Goal: Transaction & Acquisition: Obtain resource

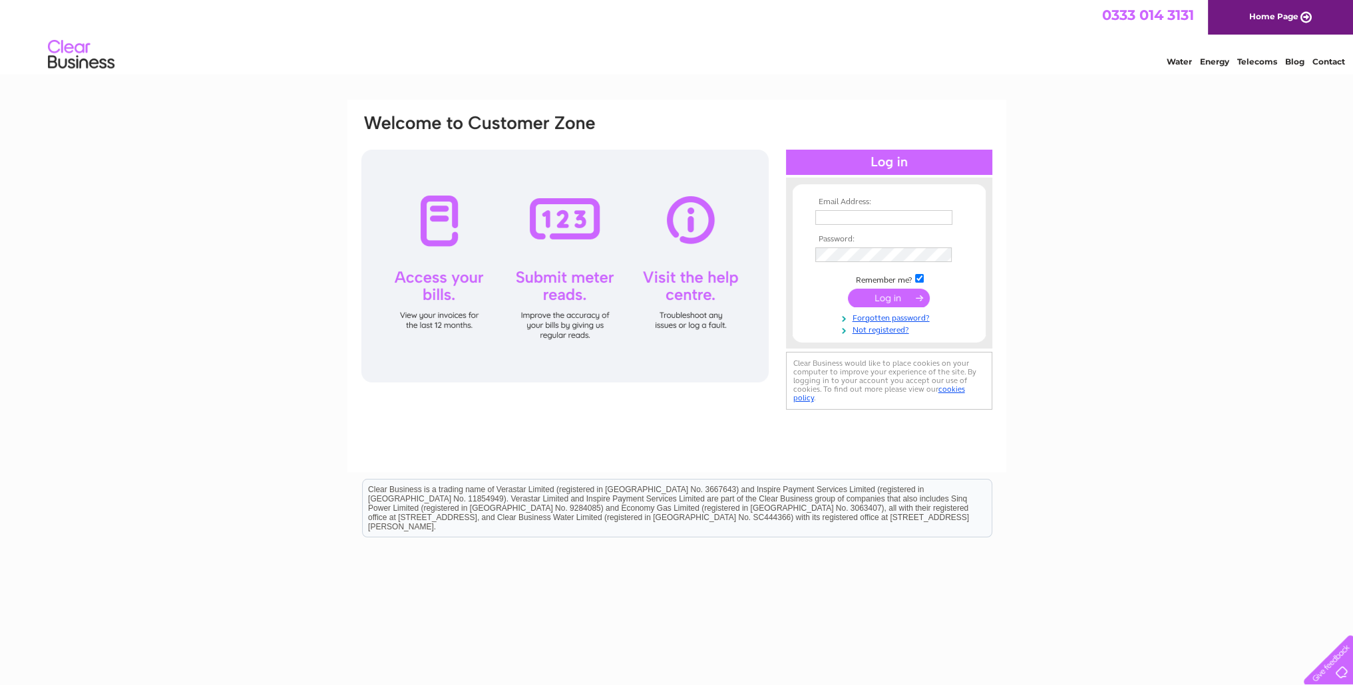
type input "[EMAIL_ADDRESS][DOMAIN_NAME]"
click at [885, 297] on input "submit" at bounding box center [889, 298] width 82 height 19
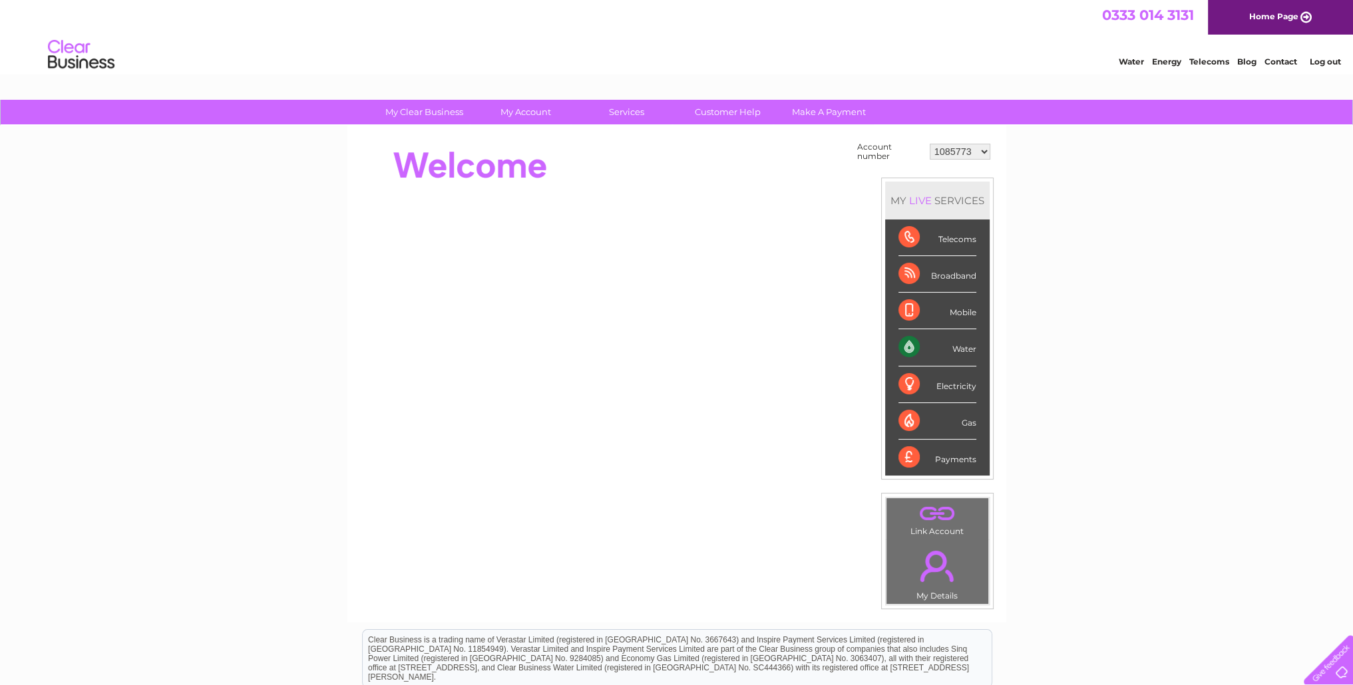
click at [988, 154] on select "1085773 30266630 30313737" at bounding box center [960, 152] width 61 height 16
select select "30313737"
click at [930, 144] on select "1085773 30266630 30313737" at bounding box center [960, 152] width 61 height 16
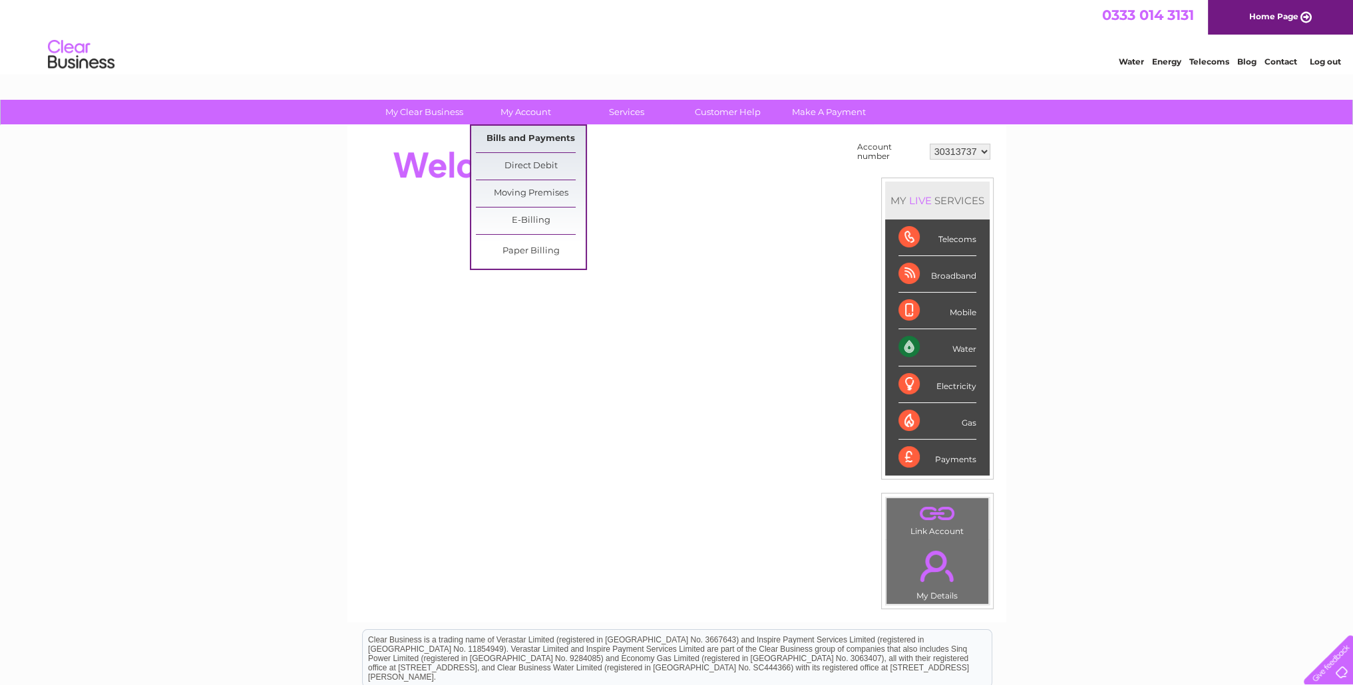
click at [532, 143] on link "Bills and Payments" at bounding box center [531, 139] width 110 height 27
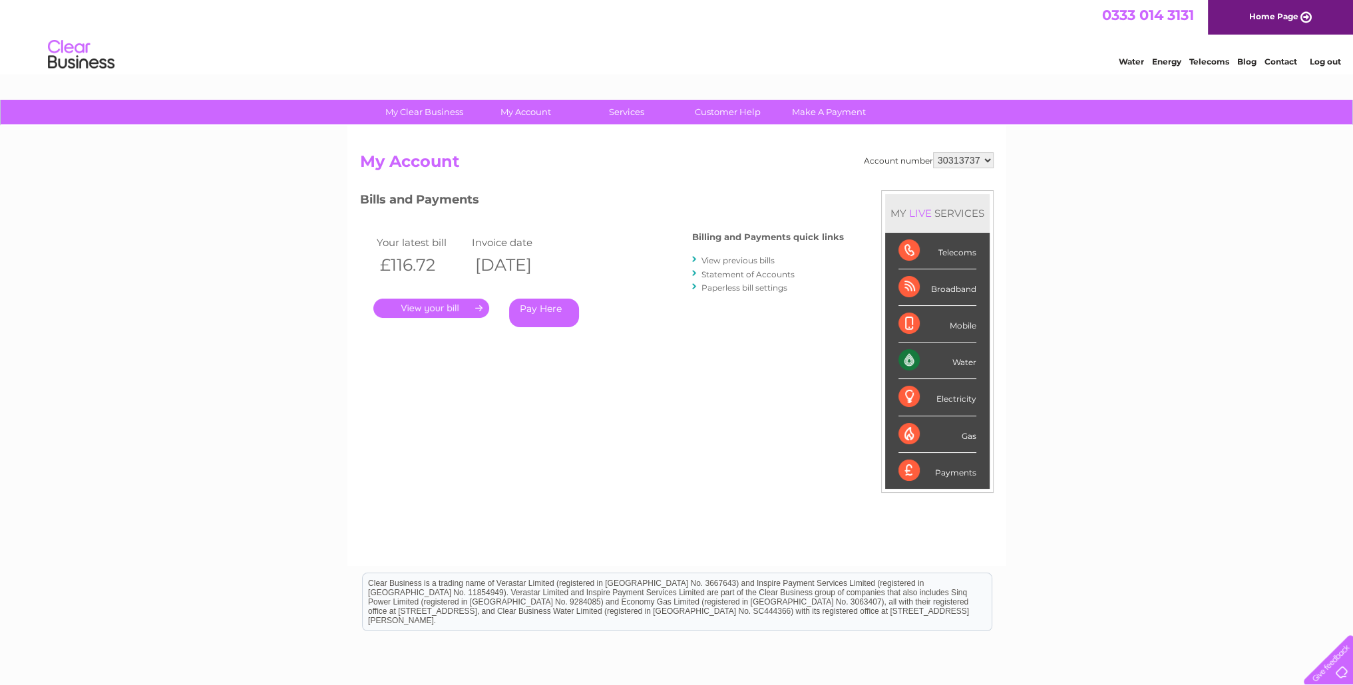
click at [754, 261] on link "View previous bills" at bounding box center [737, 261] width 73 height 10
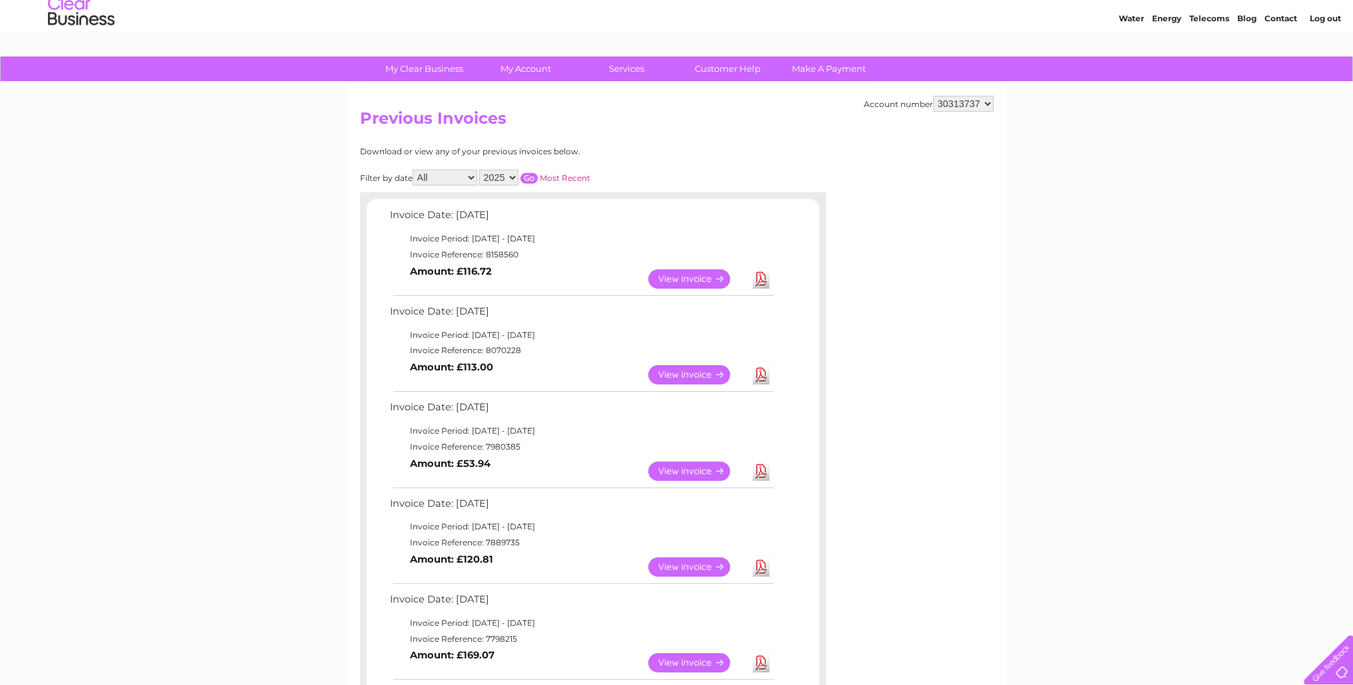
scroll to position [67, 0]
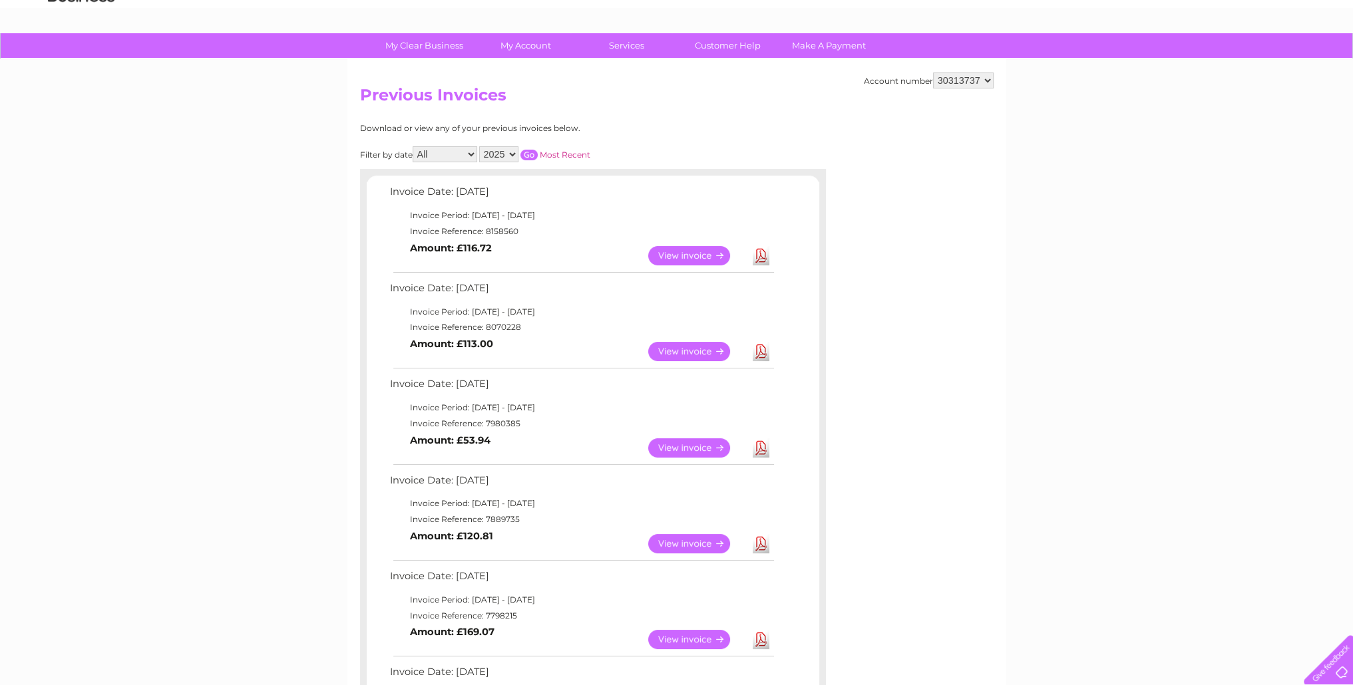
click at [681, 257] on link "View" at bounding box center [697, 255] width 98 height 19
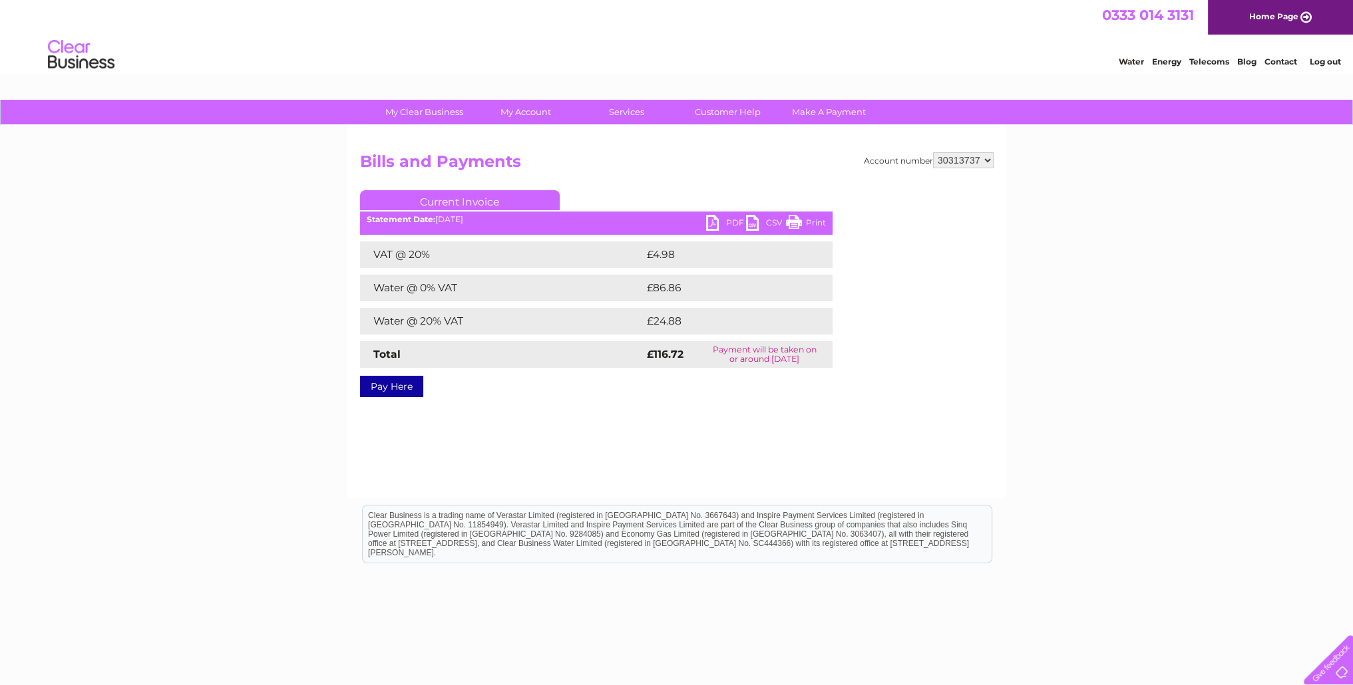
click at [730, 221] on link "PDF" at bounding box center [726, 224] width 40 height 19
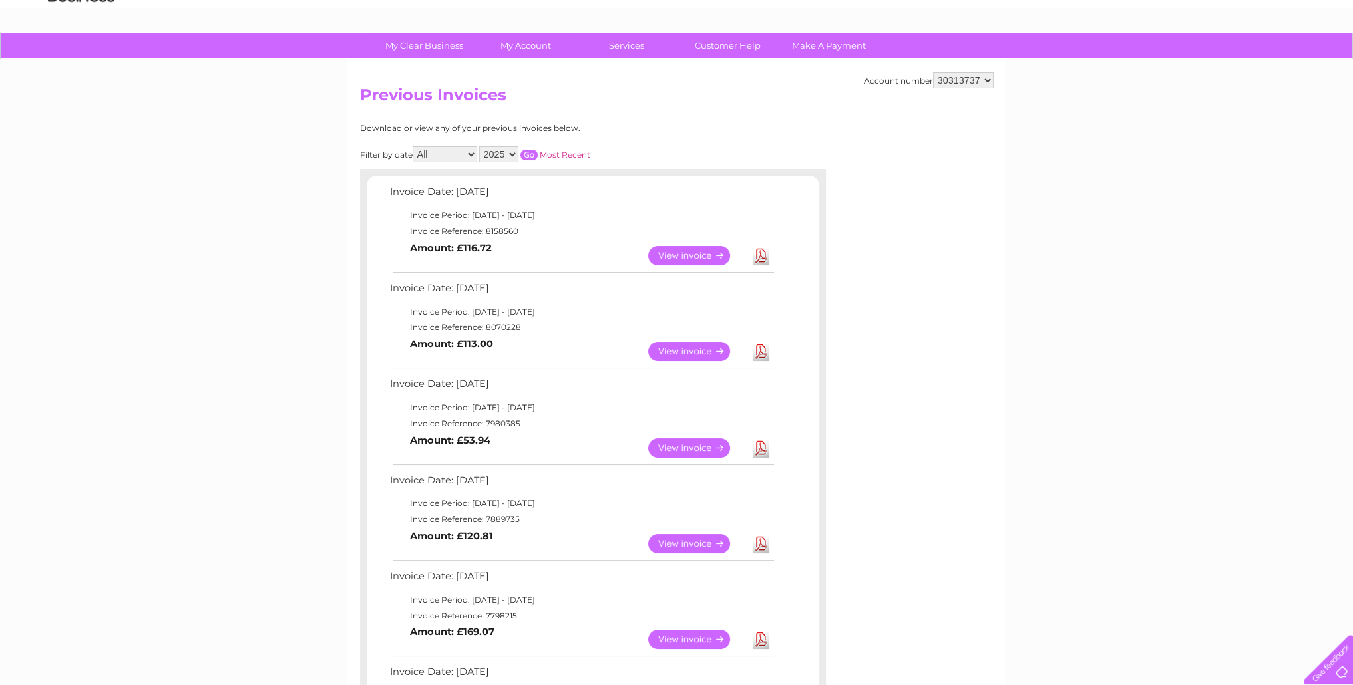
click at [989, 81] on select "1085773 30266630 30313737" at bounding box center [963, 81] width 61 height 16
select select "30266630"
click at [933, 73] on select "1085773 30266630 30313737" at bounding box center [963, 81] width 61 height 16
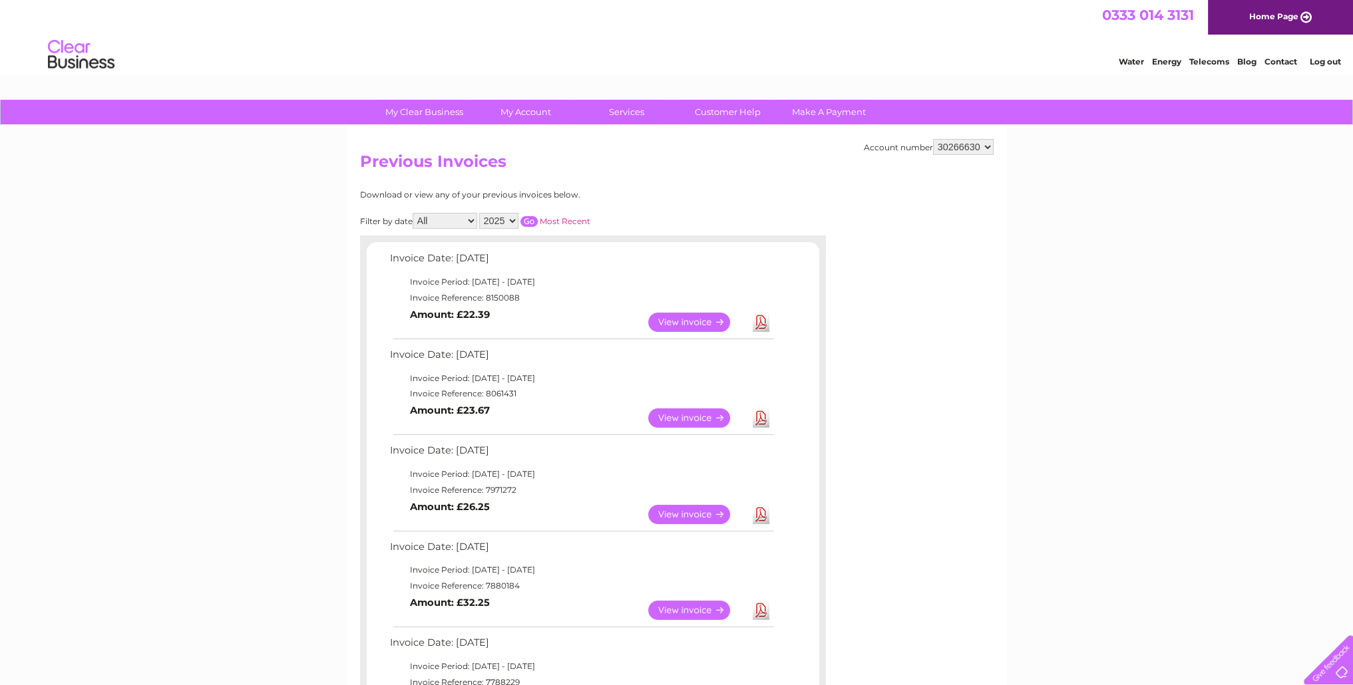
click at [763, 321] on link "Download" at bounding box center [761, 322] width 17 height 19
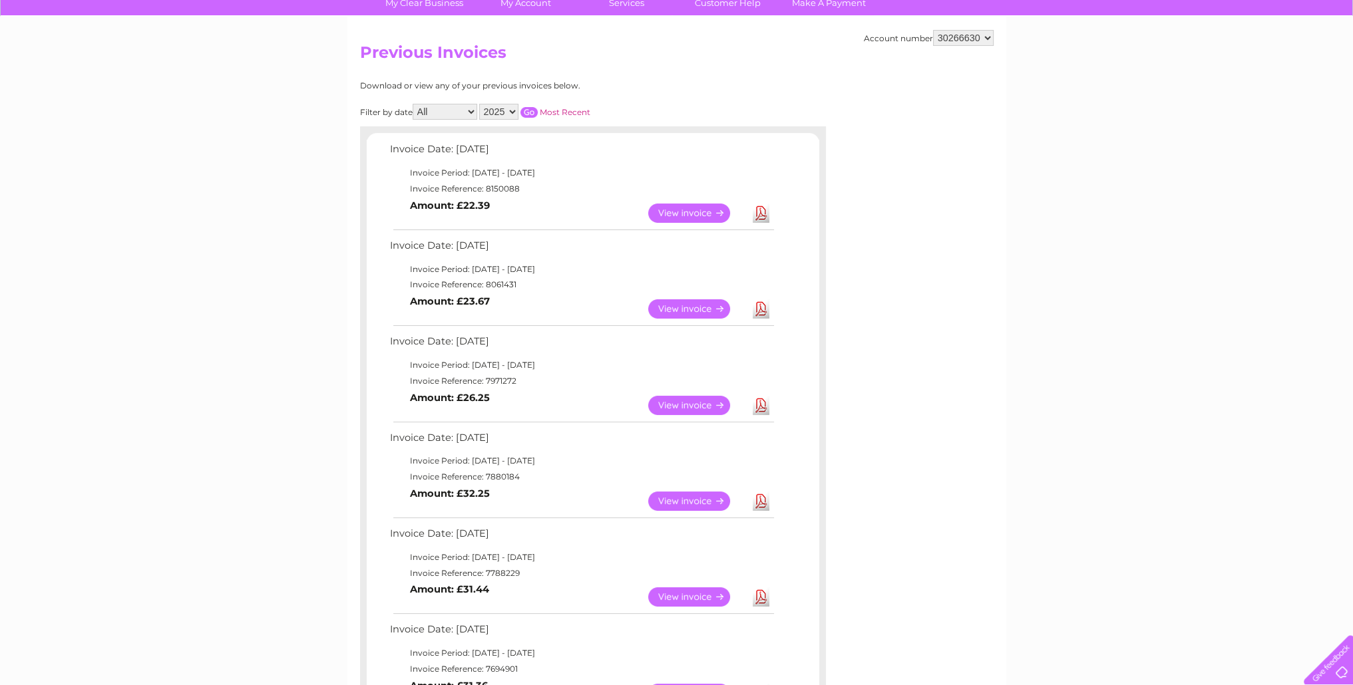
scroll to position [133, 0]
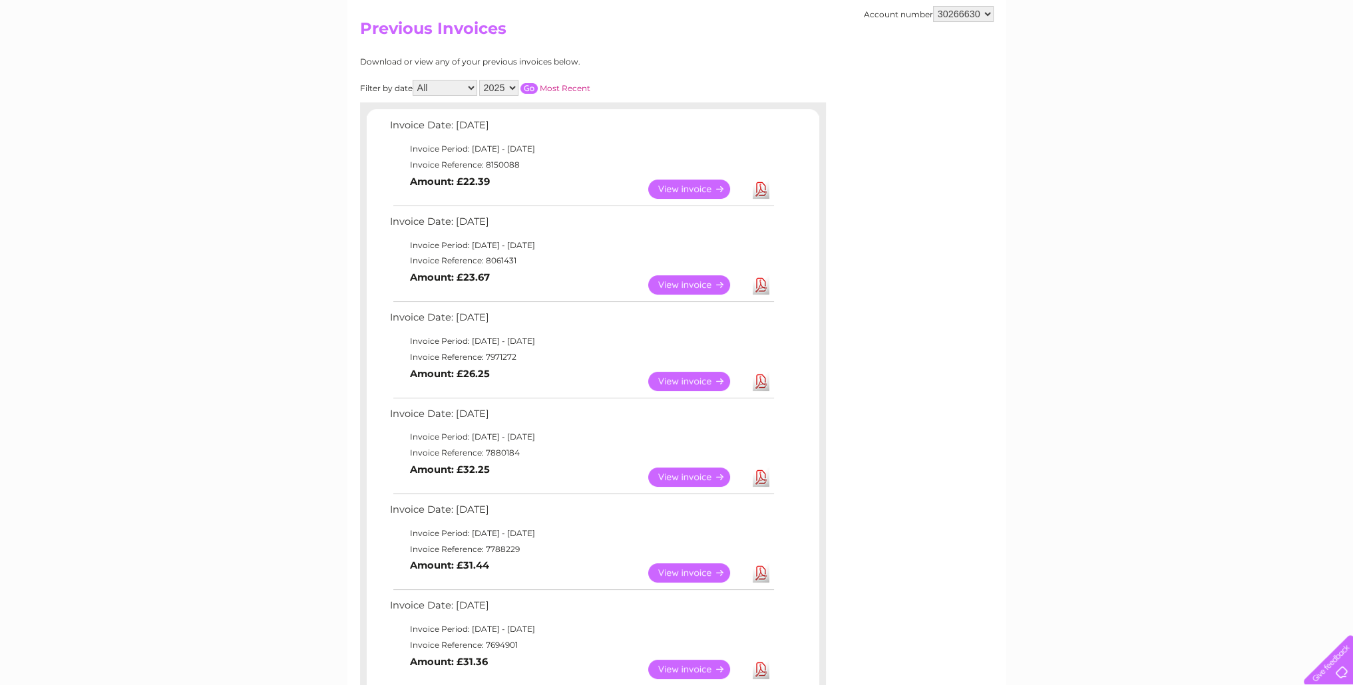
click at [763, 385] on link "Download" at bounding box center [761, 381] width 17 height 19
click at [759, 287] on link "Download" at bounding box center [761, 285] width 17 height 19
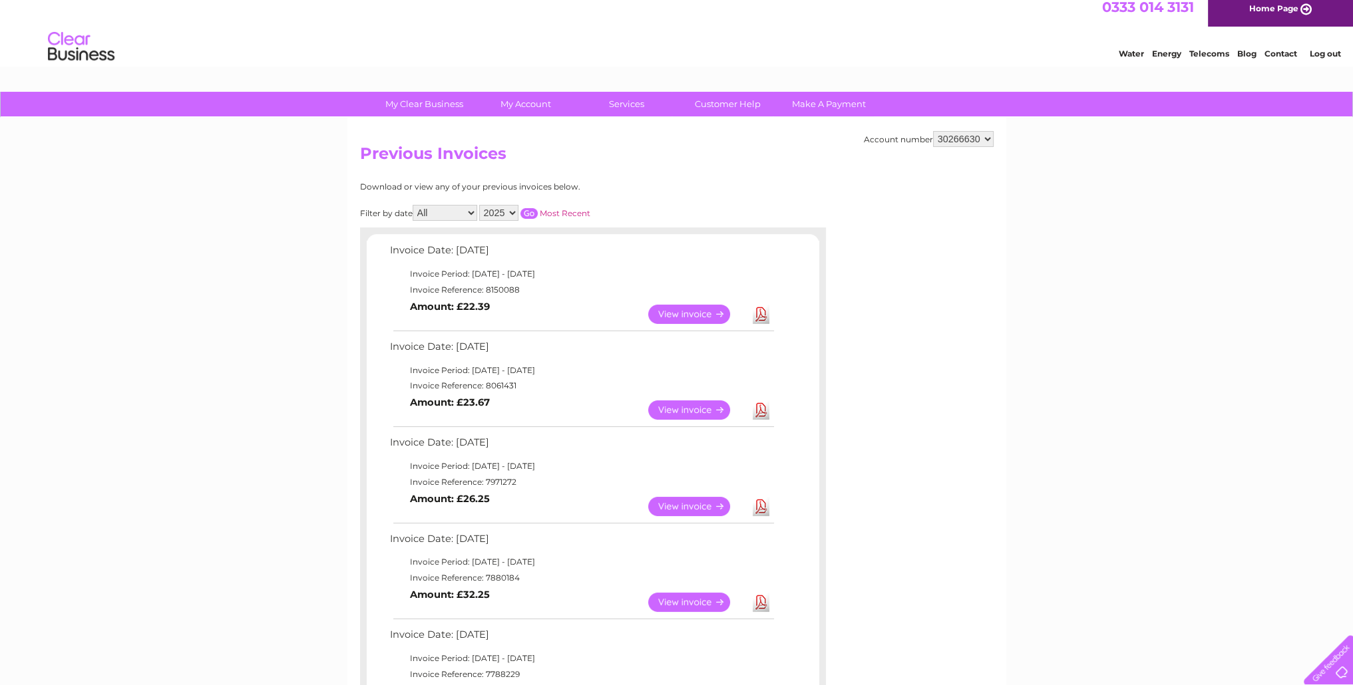
scroll to position [0, 0]
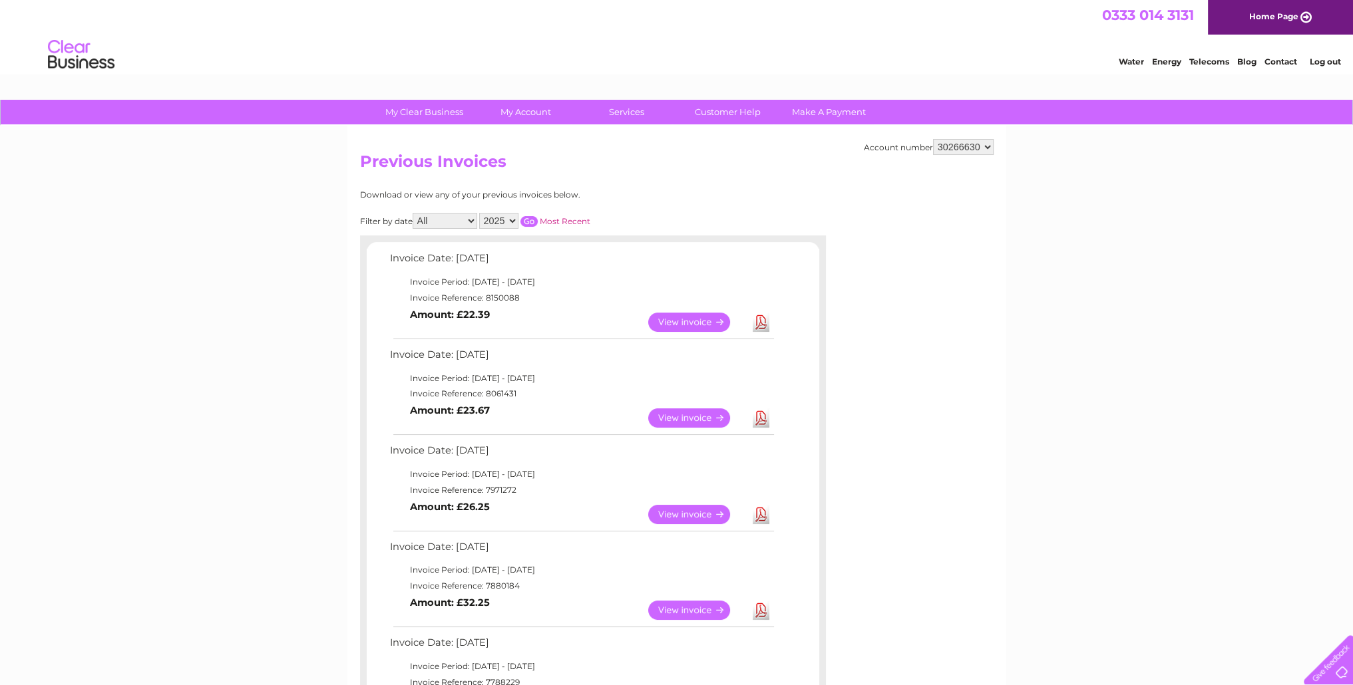
click at [988, 150] on select "1085773 30266630 30313737" at bounding box center [963, 147] width 61 height 16
select select "1085773"
click at [933, 139] on select "1085773 30266630 30313737" at bounding box center [963, 147] width 61 height 16
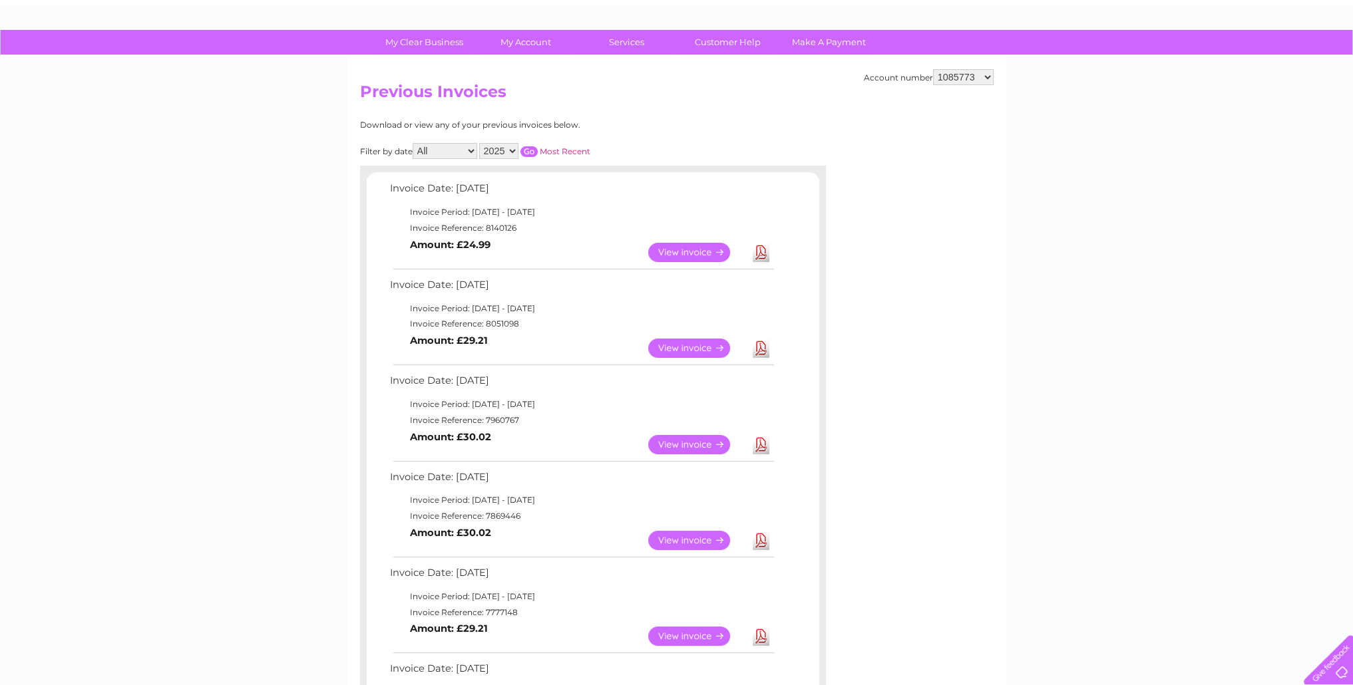
scroll to position [133, 0]
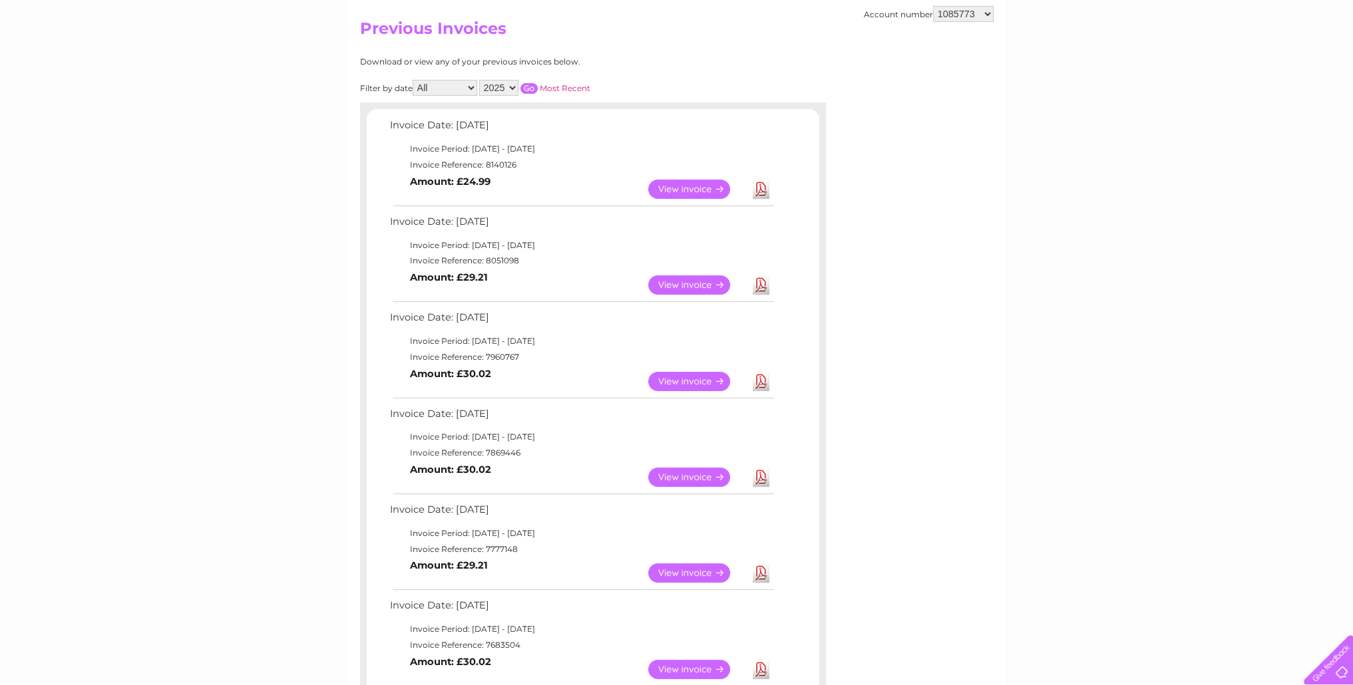
click at [764, 192] on link "Download" at bounding box center [761, 189] width 17 height 19
